Goal: Task Accomplishment & Management: Manage account settings

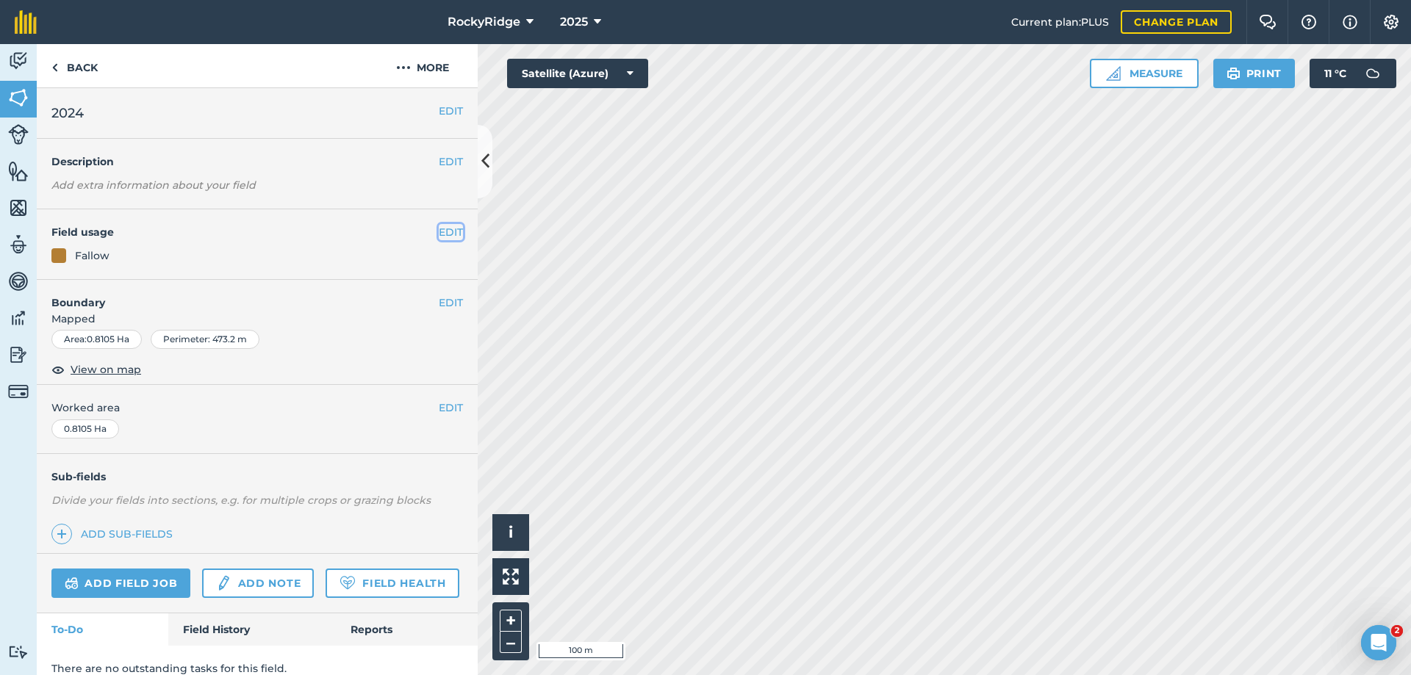
click at [439, 233] on button "EDIT" at bounding box center [451, 232] width 24 height 16
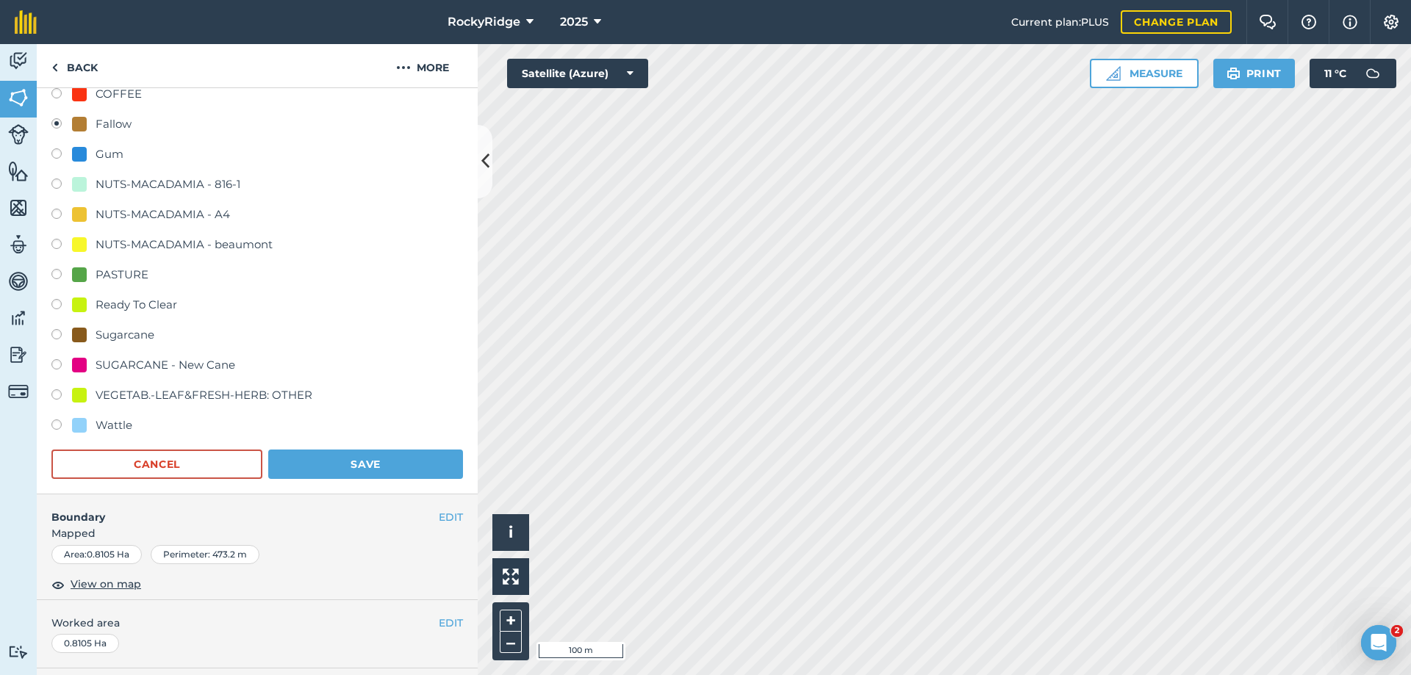
scroll to position [514, 0]
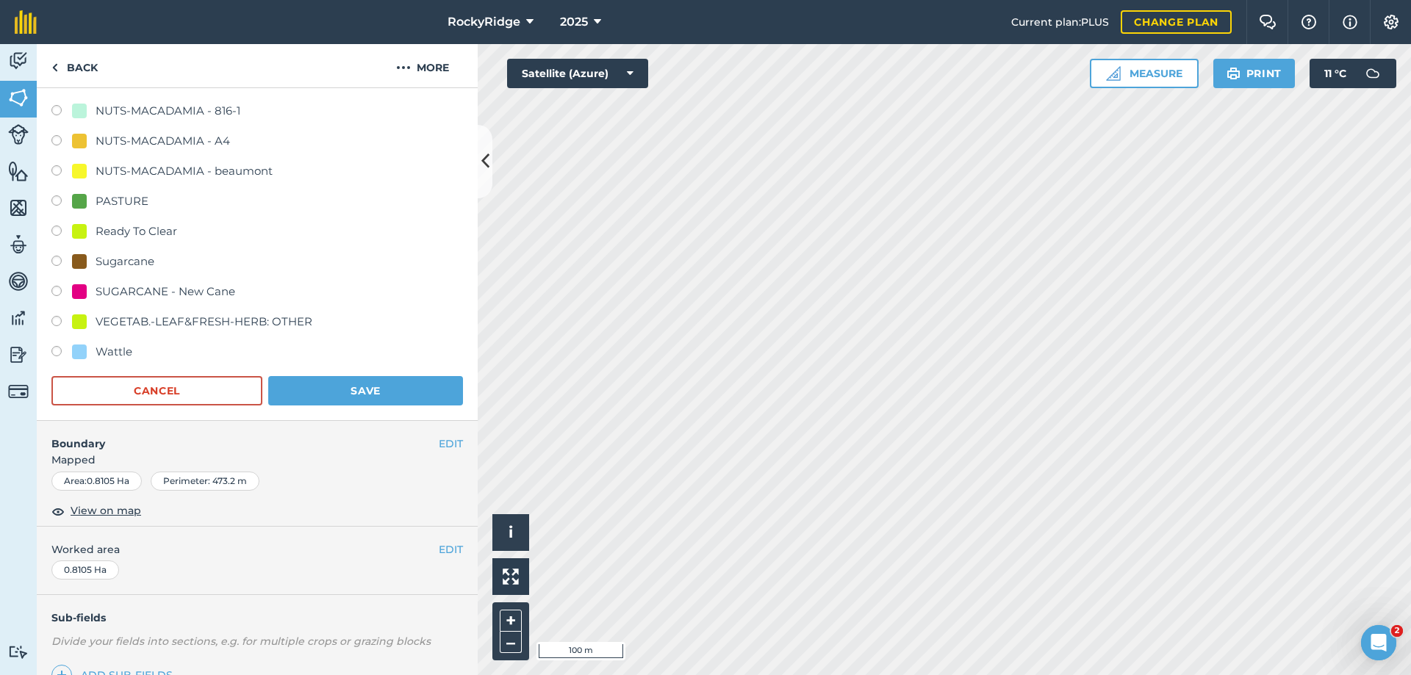
click at [54, 255] on div "Sugarcane" at bounding box center [257, 263] width 412 height 21
click at [56, 259] on label at bounding box center [61, 263] width 21 height 15
radio input "true"
radio input "false"
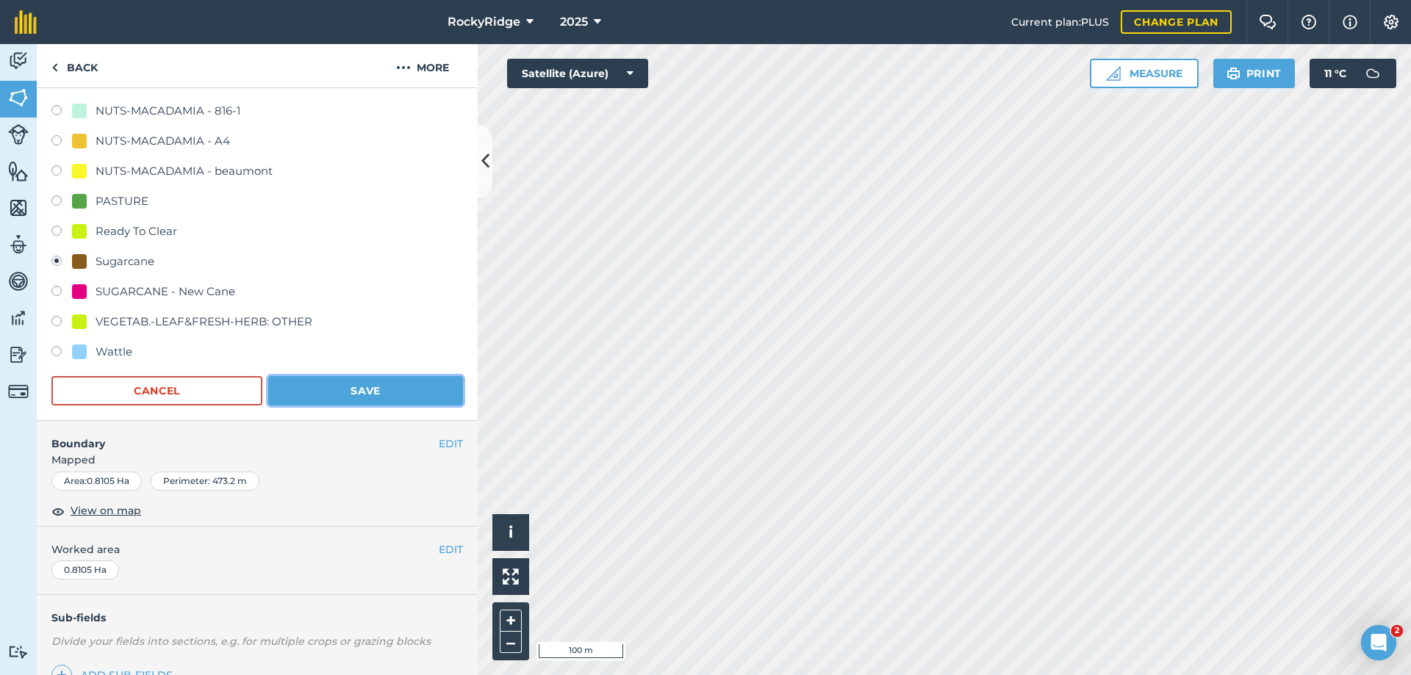
click at [345, 395] on button "Save" at bounding box center [365, 390] width 195 height 29
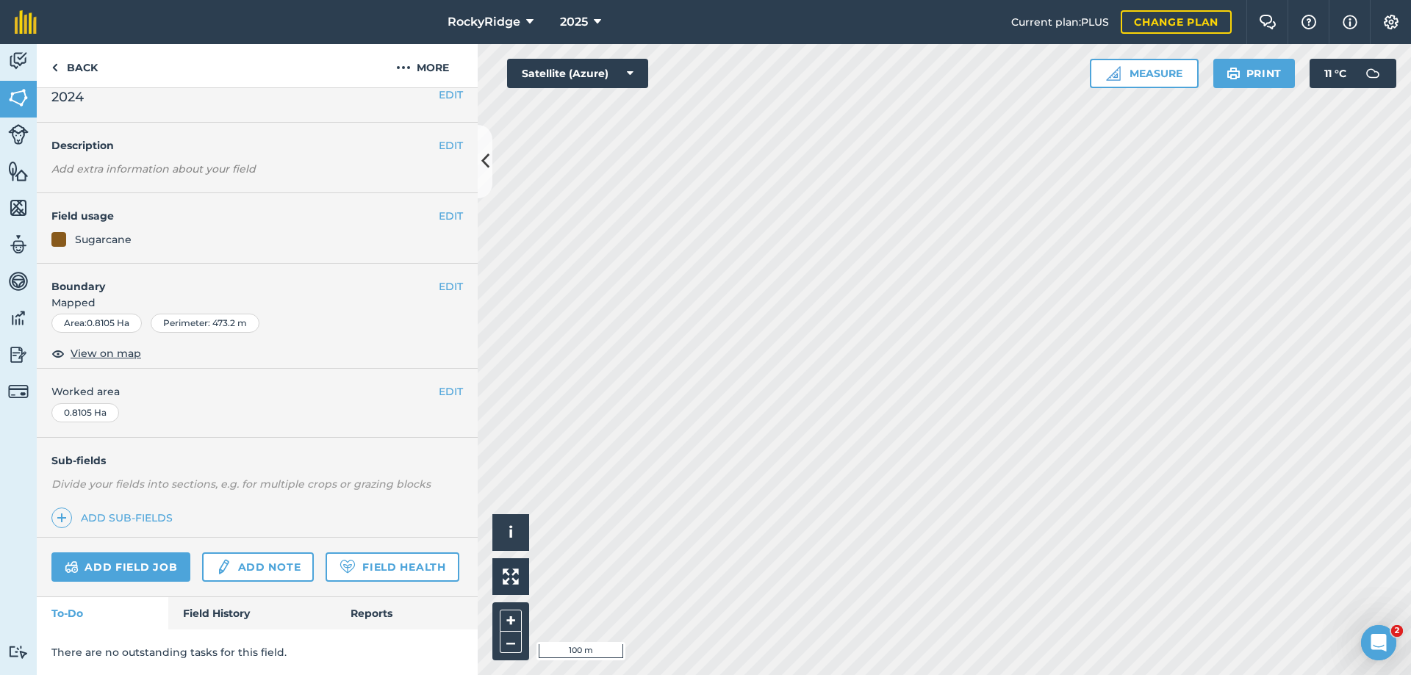
scroll to position [57, 0]
click at [439, 208] on button "EDIT" at bounding box center [451, 216] width 24 height 16
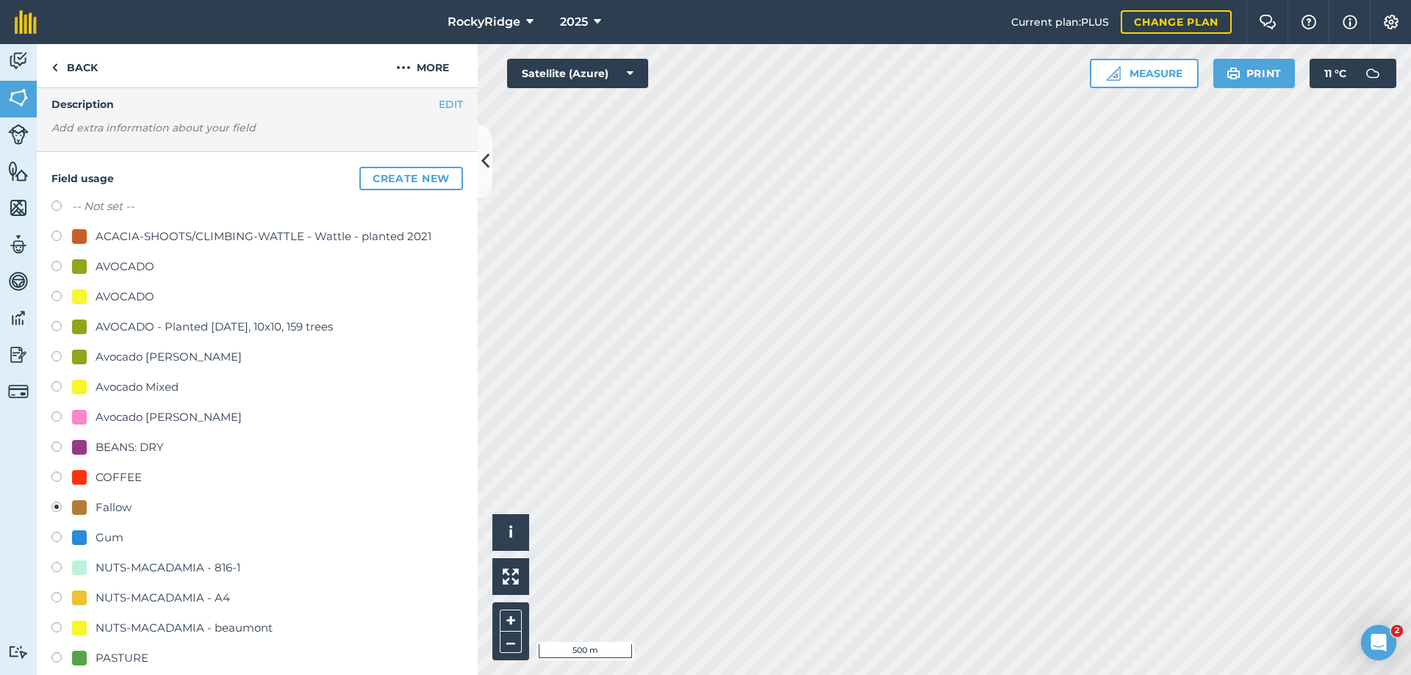
scroll to position [498, 0]
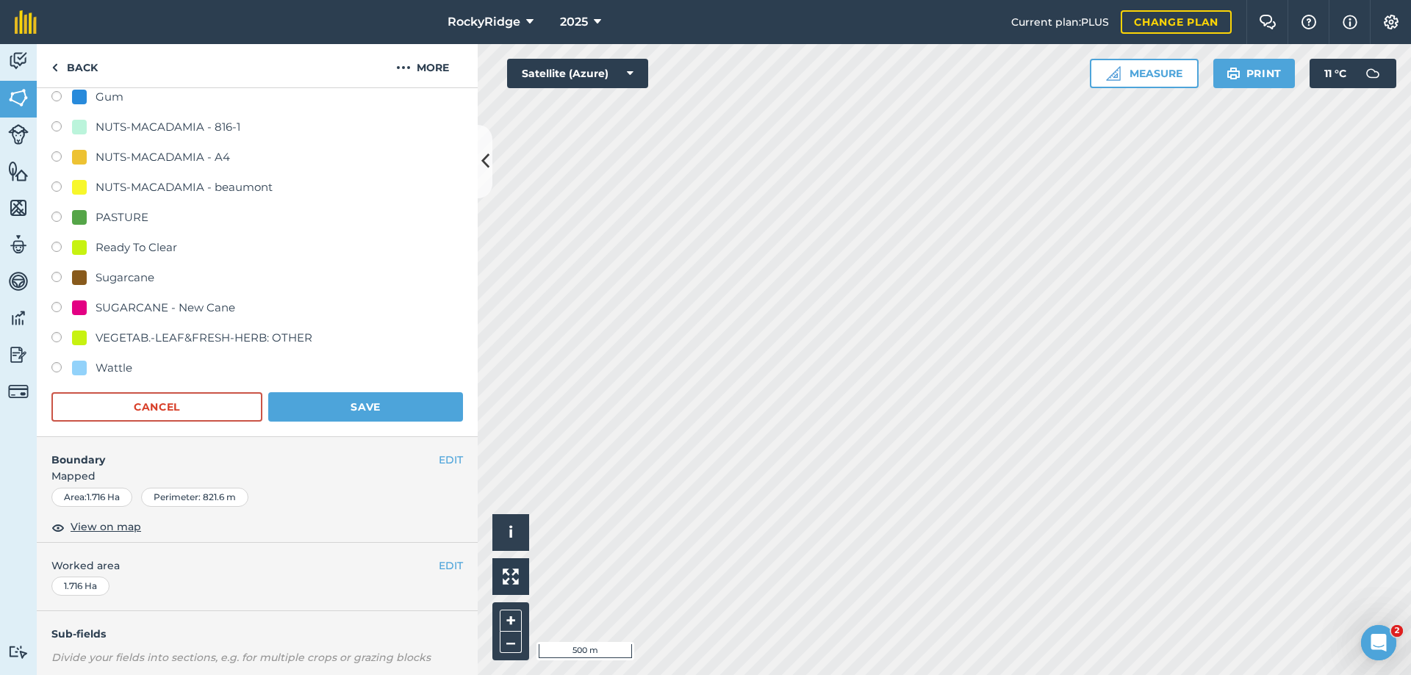
click at [79, 274] on div at bounding box center [79, 277] width 15 height 15
radio input "true"
radio input "false"
click at [351, 400] on button "Save" at bounding box center [365, 406] width 195 height 29
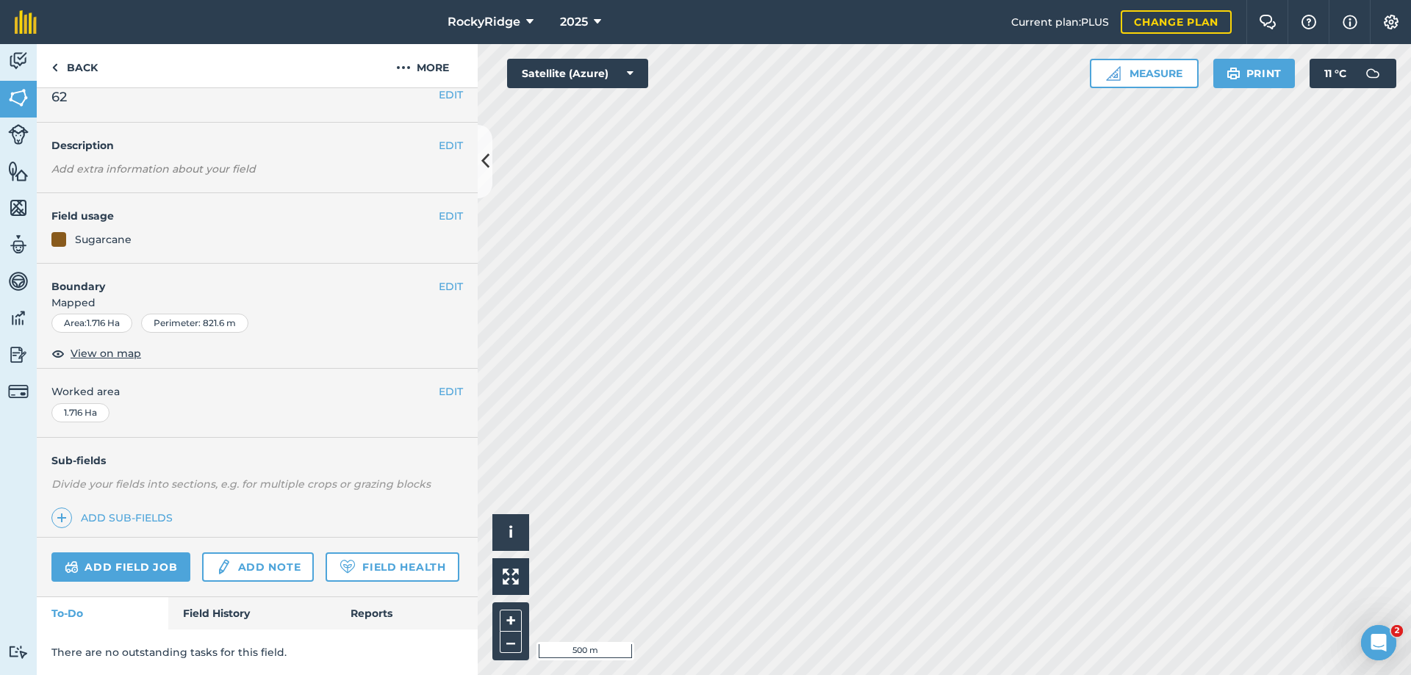
scroll to position [57, 0]
